Goal: Task Accomplishment & Management: Use online tool/utility

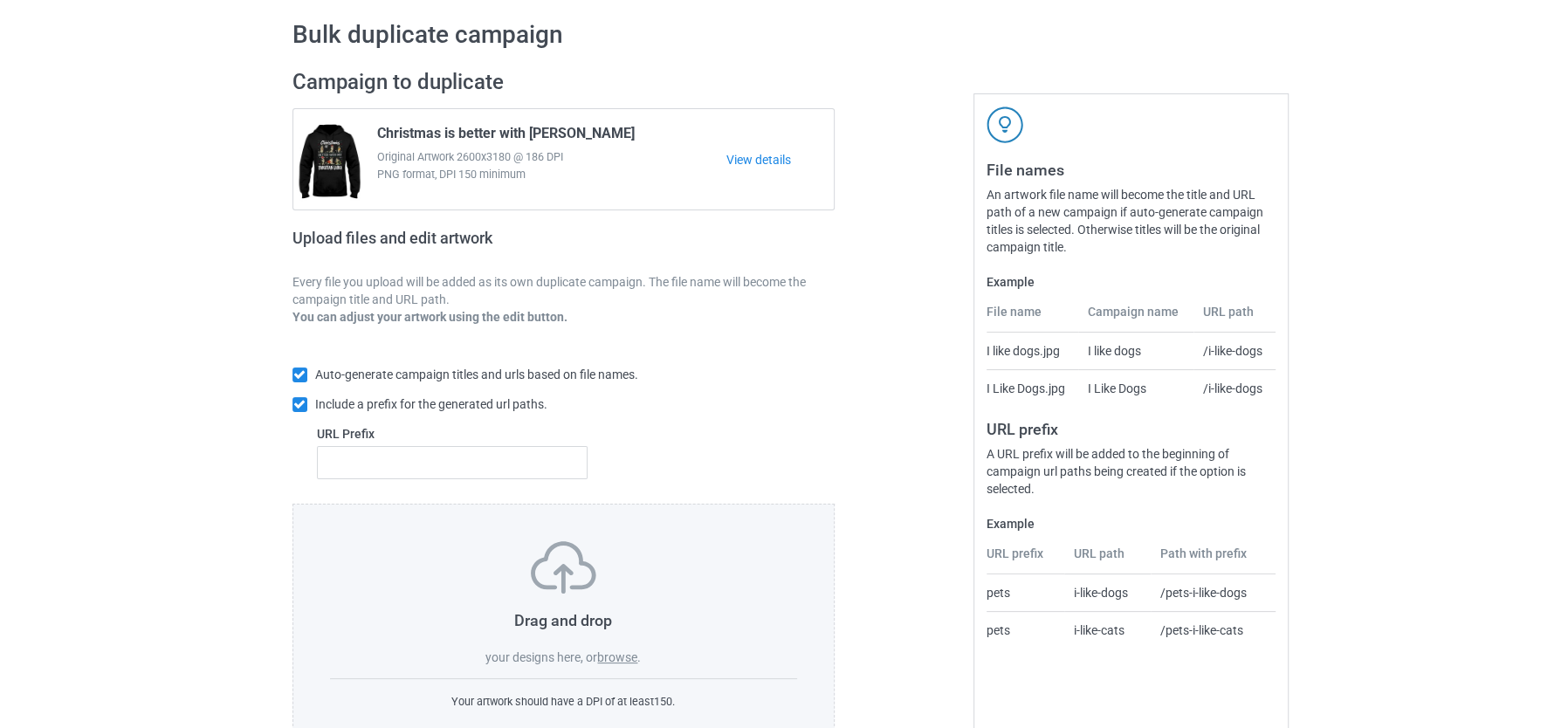
scroll to position [115, 0]
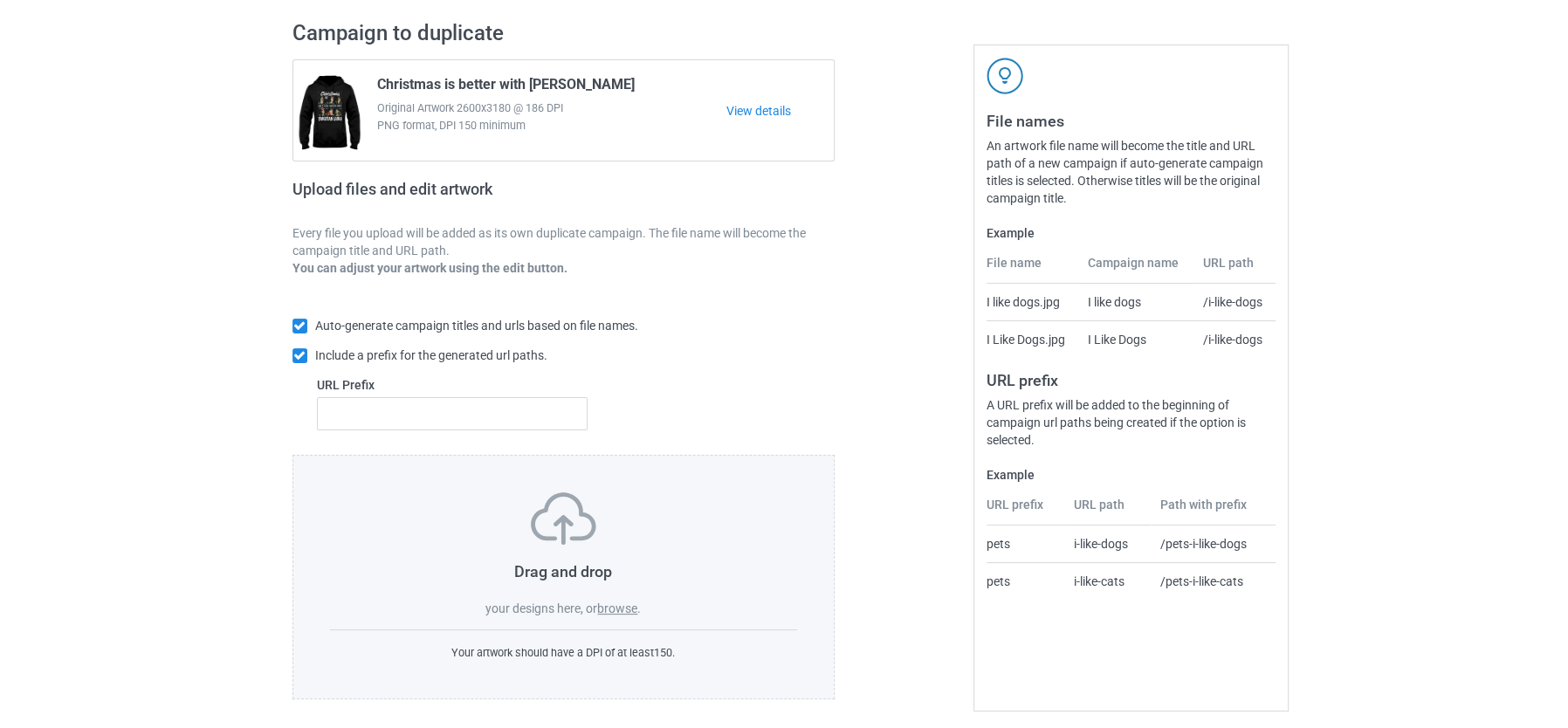
click at [624, 602] on label "browse" at bounding box center [617, 608] width 41 height 14
click at [0, 0] on input "browse" at bounding box center [0, 0] width 0 height 0
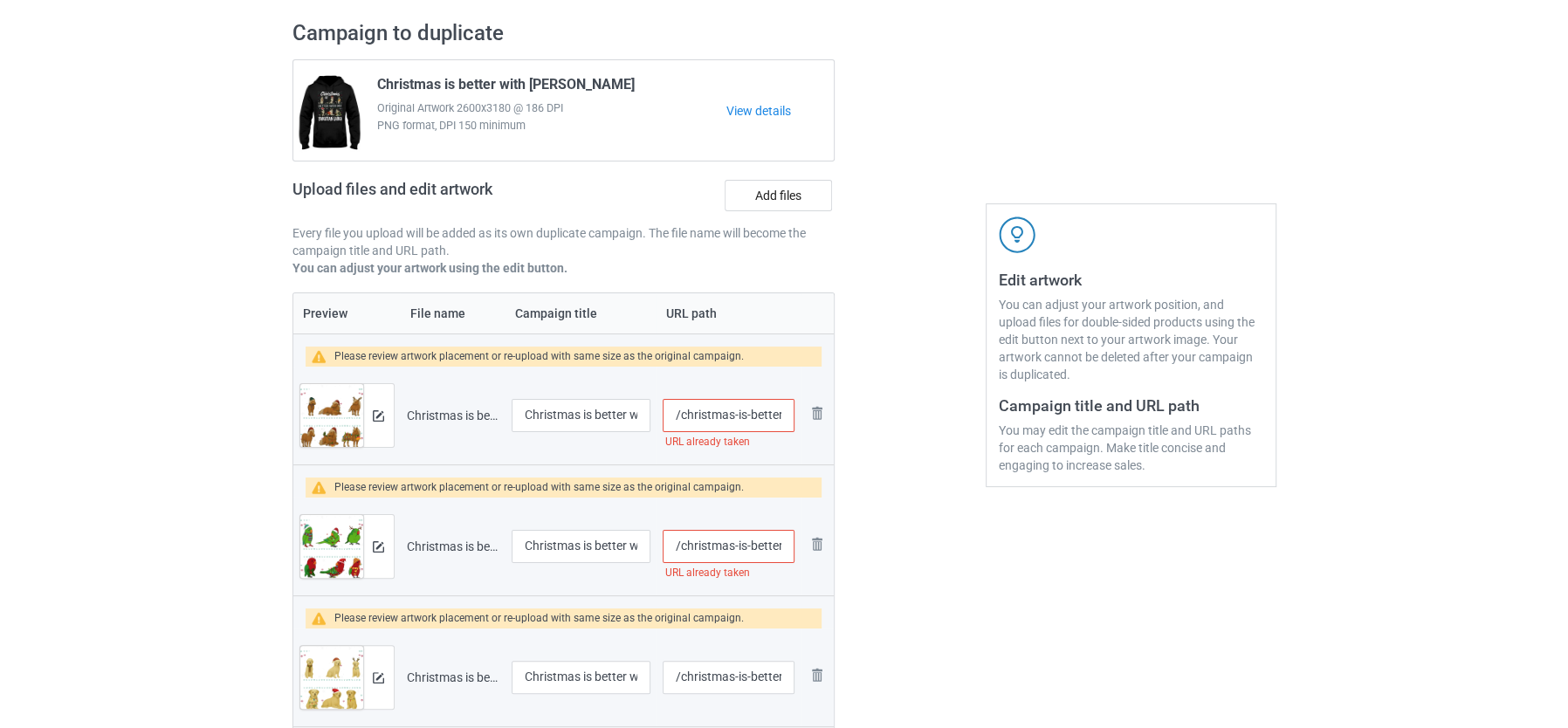
click at [738, 410] on input "/christmas-is-better-with-haflinger-horse" at bounding box center [728, 416] width 131 height 34
type input "/christmas-is-better-with-haflinger"
click at [764, 442] on td "/christmas-is-better-with-haflinger" at bounding box center [727, 415] width 143 height 98
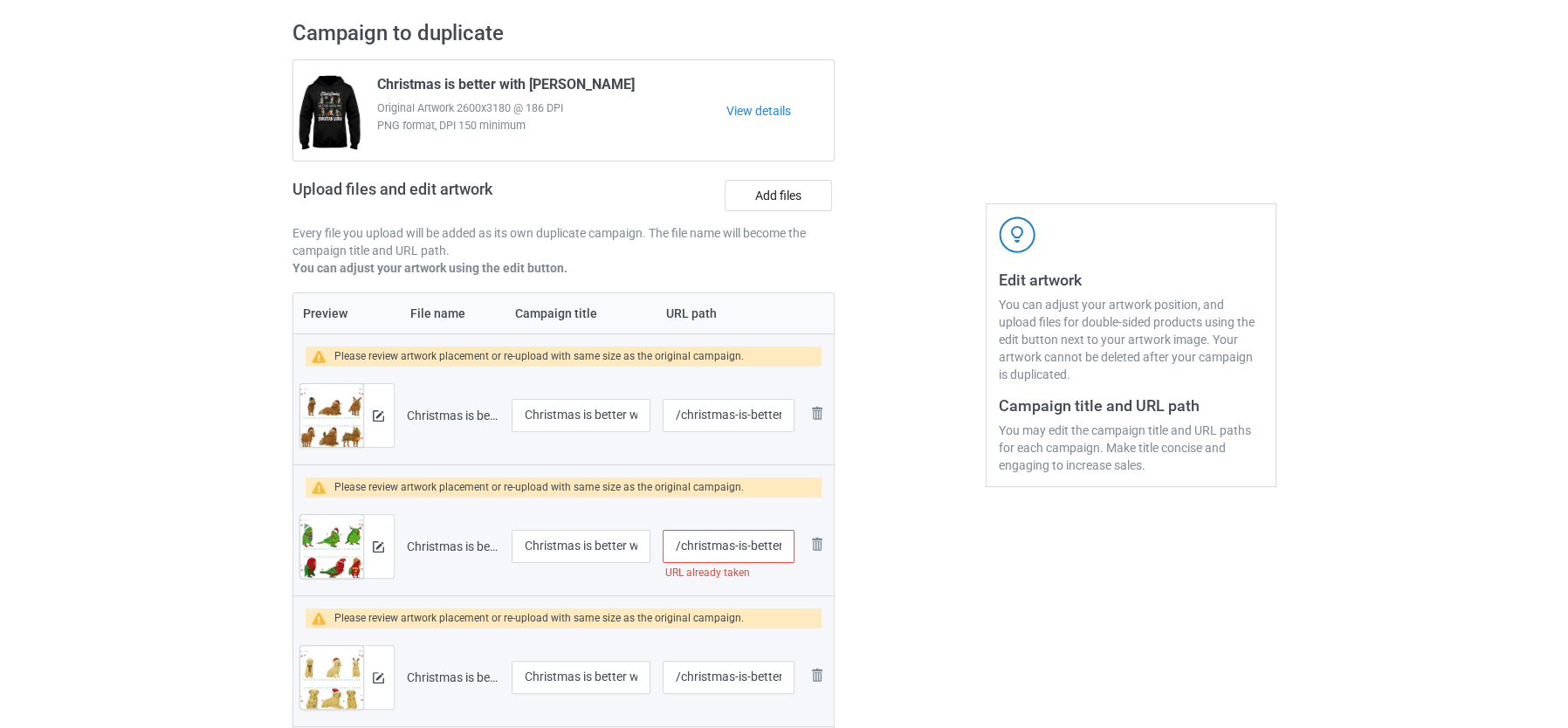
scroll to position [223, 0]
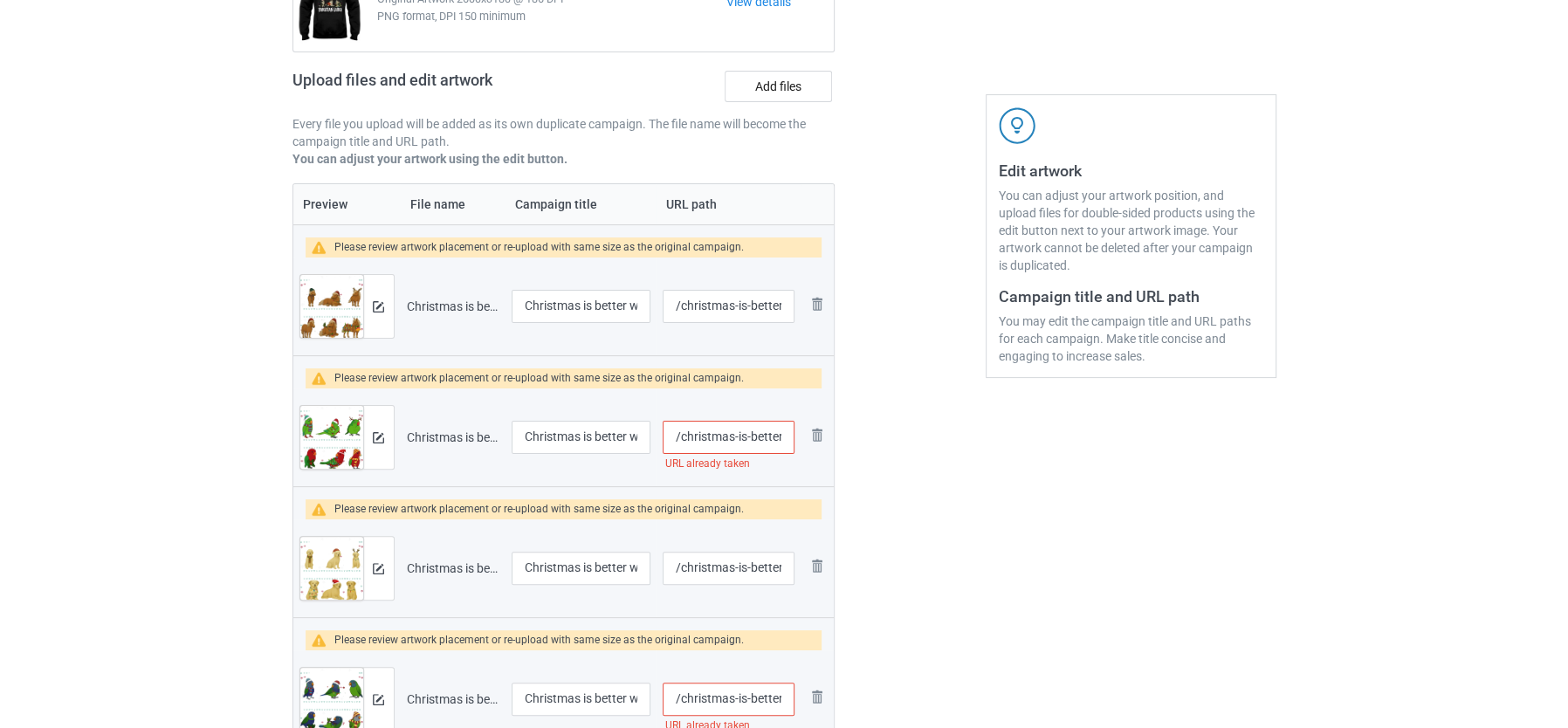
click at [754, 440] on input "/christmas-is-better-with-eclectus" at bounding box center [728, 438] width 131 height 34
type input "/christmas-is-better-with-eclectus-parrot"
click at [777, 464] on td "/christmas-is-better-with-eclectus-parrot" at bounding box center [727, 437] width 143 height 98
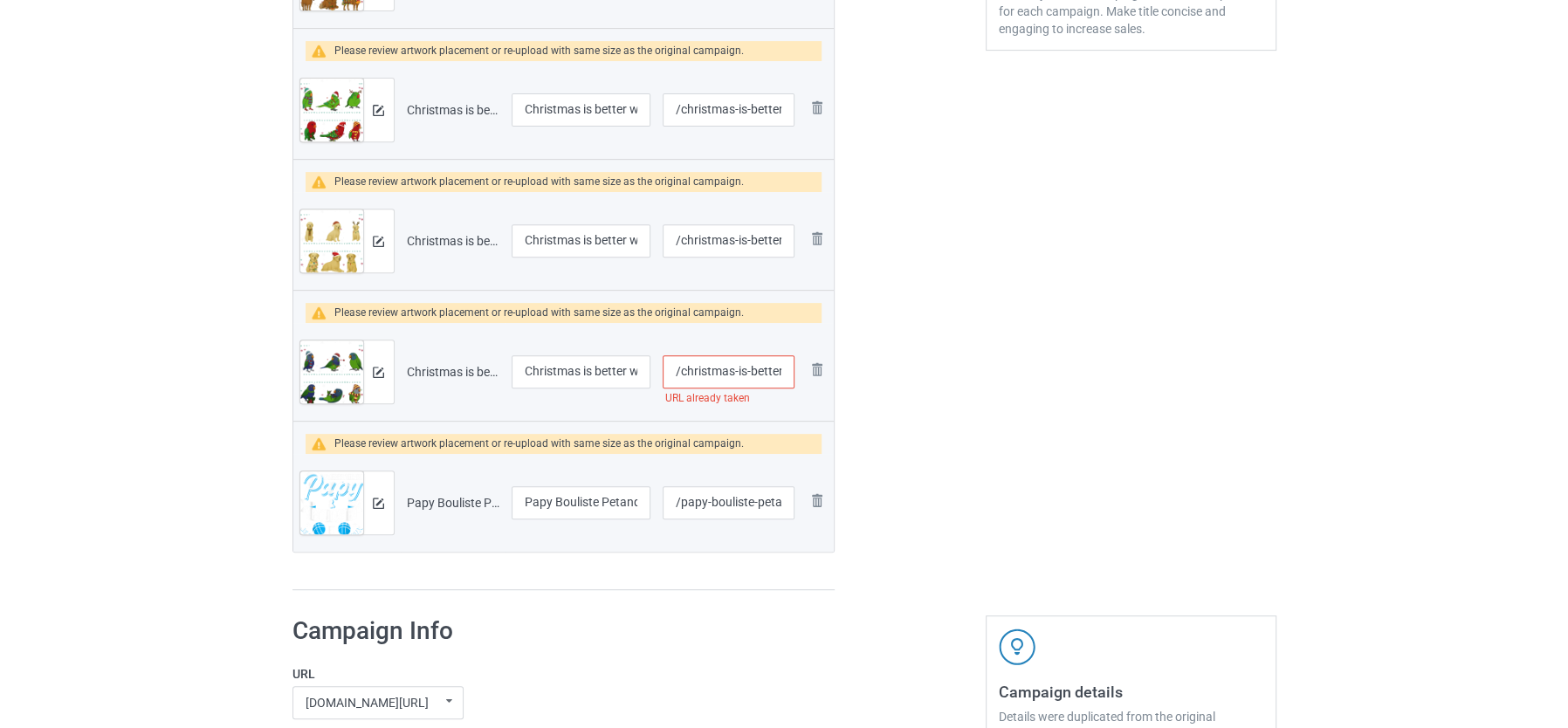
click at [749, 371] on input "/christmas-is-better-with-pionus" at bounding box center [728, 372] width 131 height 34
type input "/christmas-is-better-with-pionus-bird"
click at [753, 410] on td "/christmas-is-better-with-pionus-bird" at bounding box center [727, 371] width 143 height 98
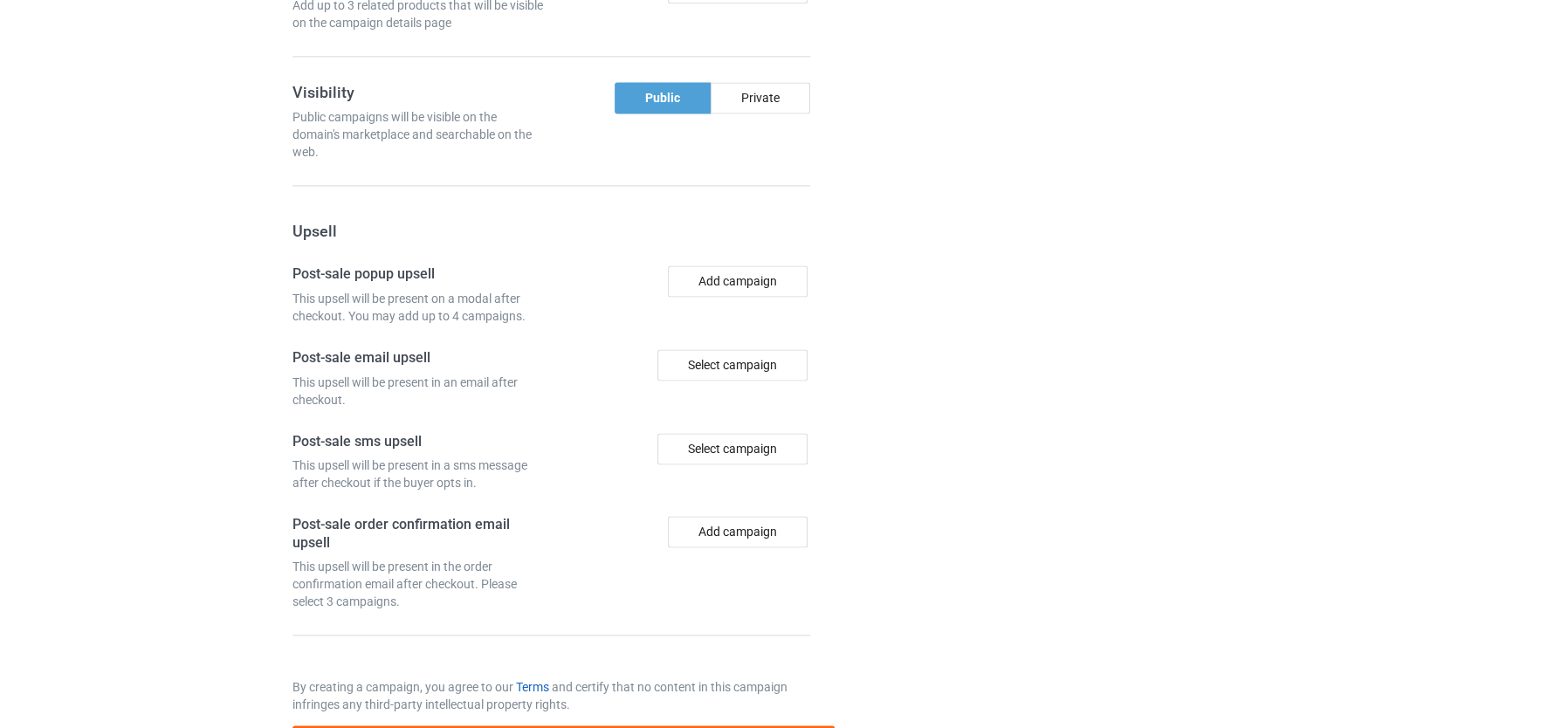
scroll to position [2022, 0]
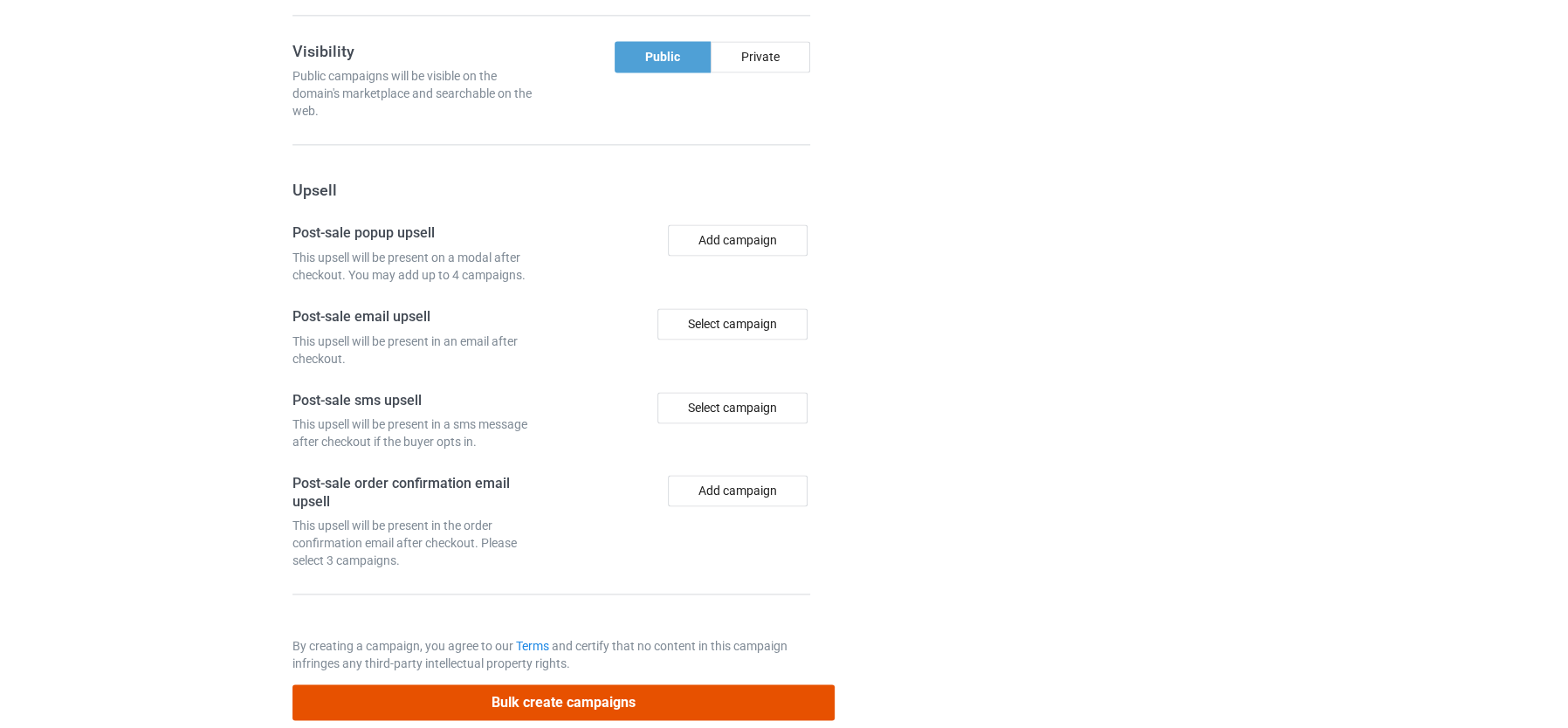
click at [528, 685] on button "Bulk create campaigns" at bounding box center [564, 702] width 543 height 36
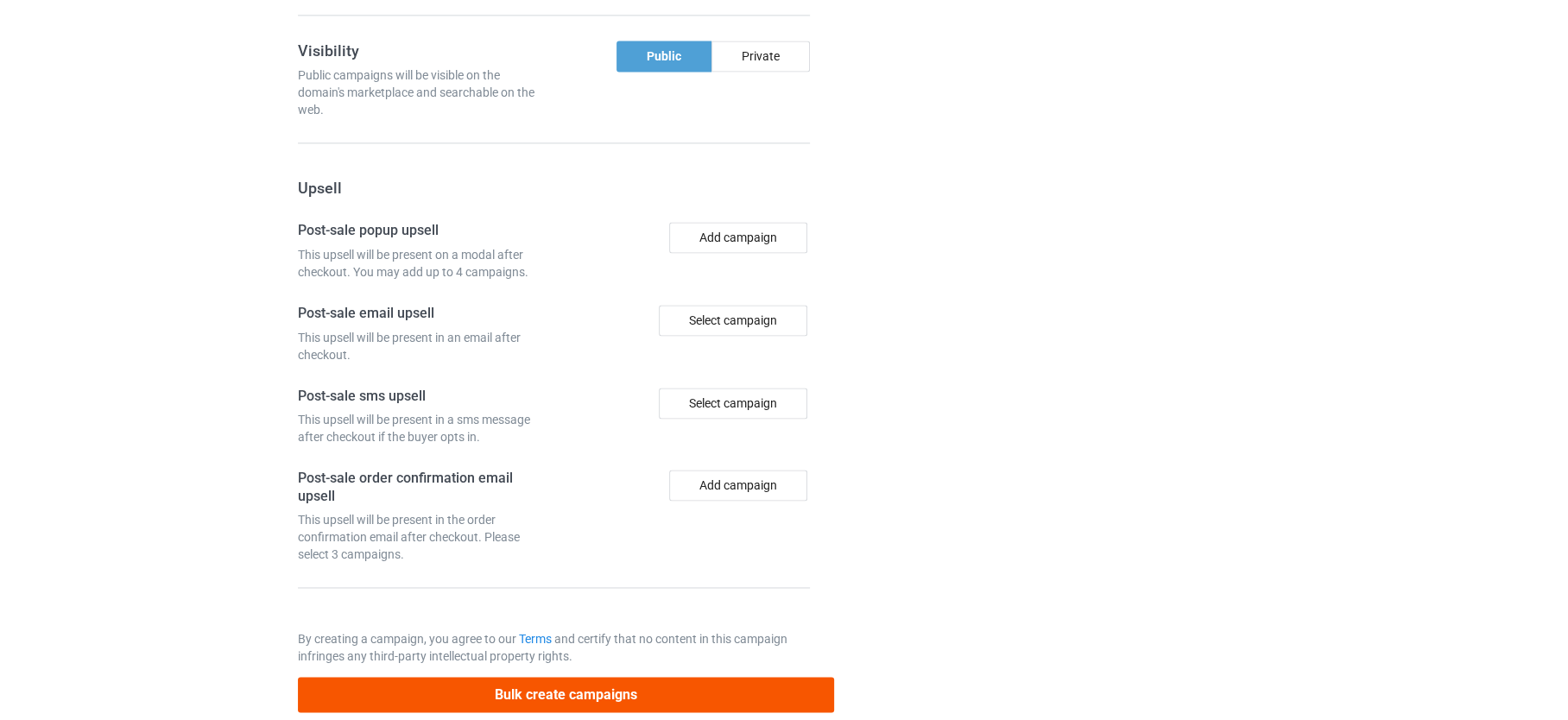
scroll to position [0, 0]
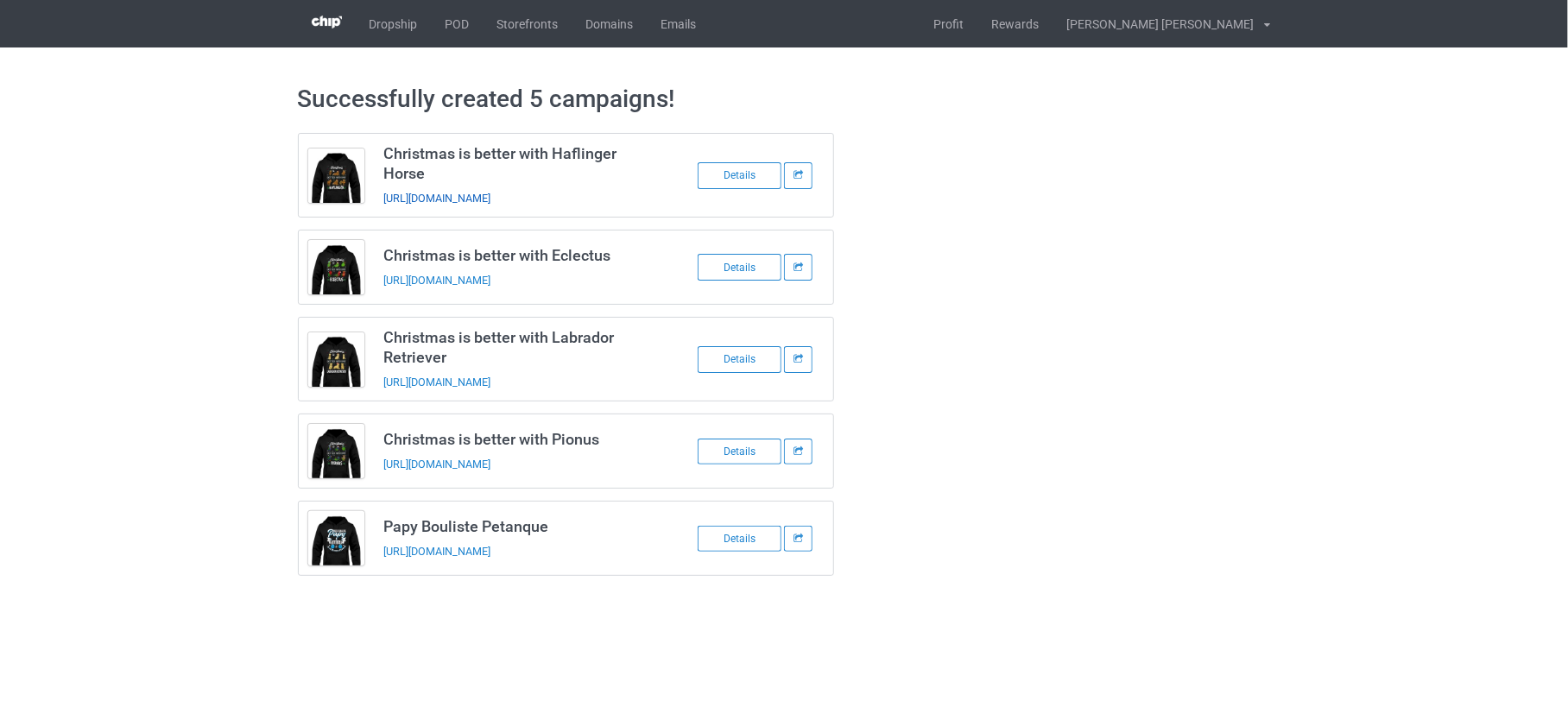
click at [490, 192] on link "[URL][DOMAIN_NAME]" at bounding box center [437, 197] width 107 height 13
click at [490, 278] on link "[URL][DOMAIN_NAME]" at bounding box center [437, 279] width 107 height 13
click at [490, 375] on link "[URL][DOMAIN_NAME]" at bounding box center [437, 381] width 107 height 13
click at [490, 460] on link "[URL][DOMAIN_NAME]" at bounding box center [437, 463] width 107 height 13
click at [490, 546] on link "[URL][DOMAIN_NAME]" at bounding box center [437, 551] width 107 height 13
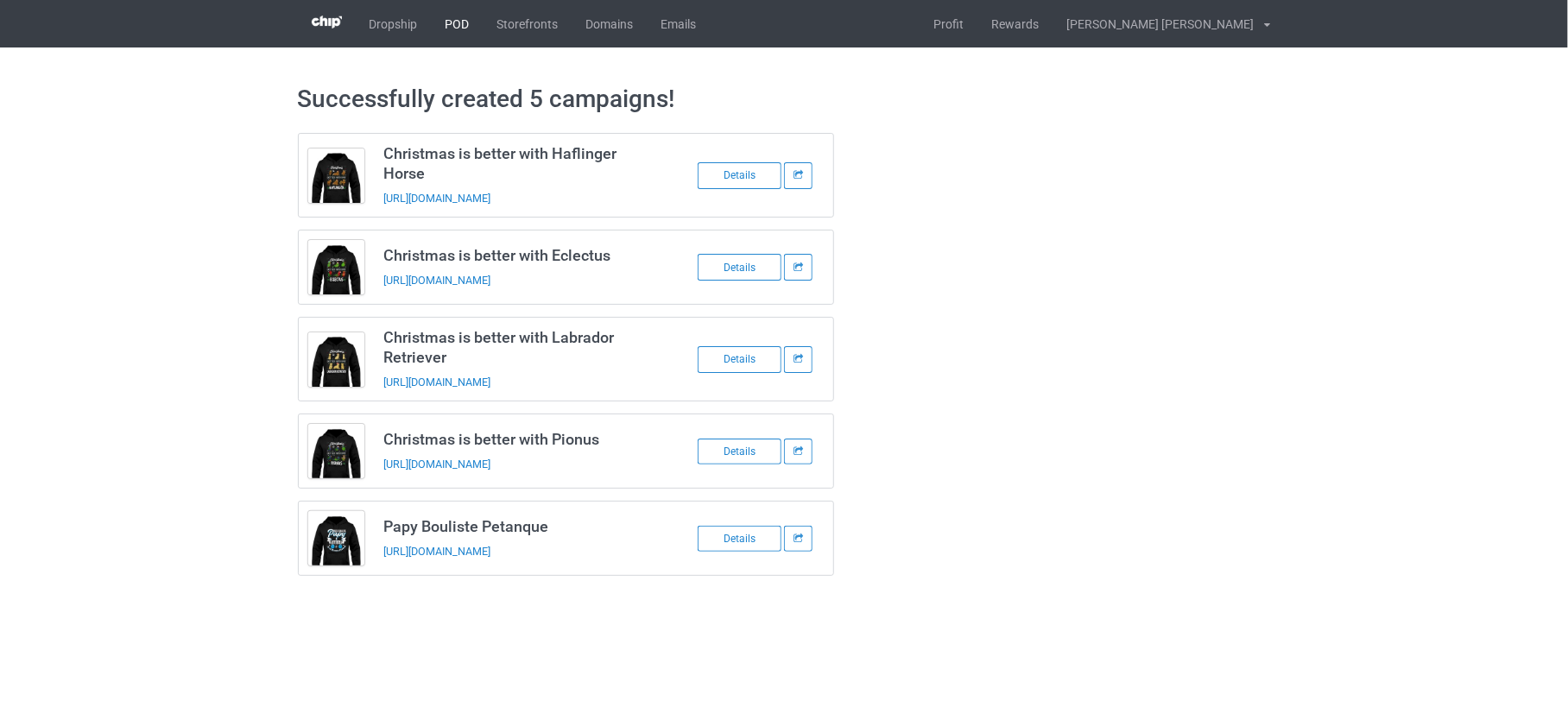
click at [453, 36] on link "POD" at bounding box center [457, 23] width 52 height 48
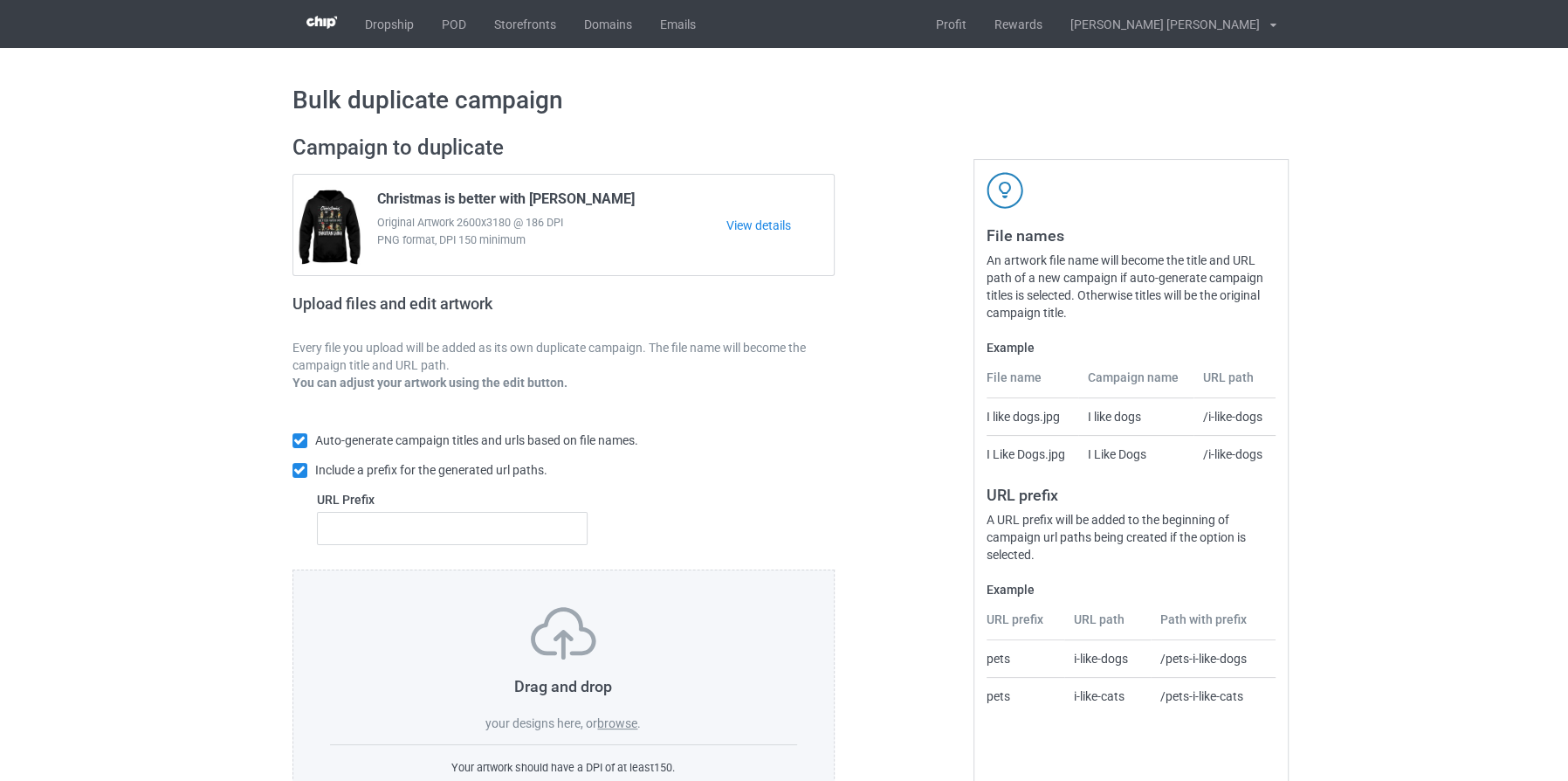
click at [624, 724] on label "browse" at bounding box center [617, 724] width 41 height 14
click at [0, 0] on input "browse" at bounding box center [0, 0] width 0 height 0
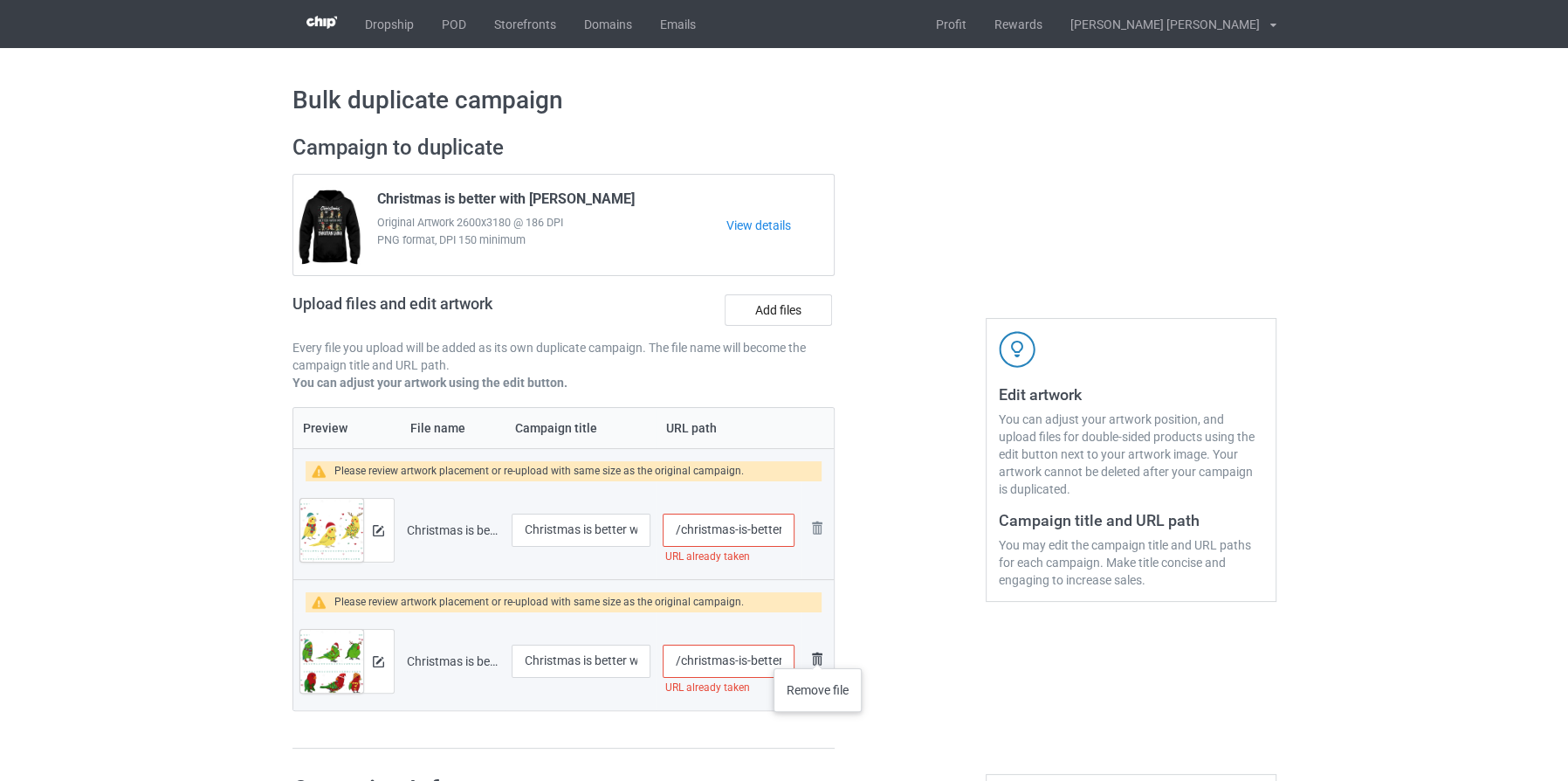
click at [817, 651] on img at bounding box center [816, 658] width 21 height 21
